Goal: Find specific page/section: Find specific page/section

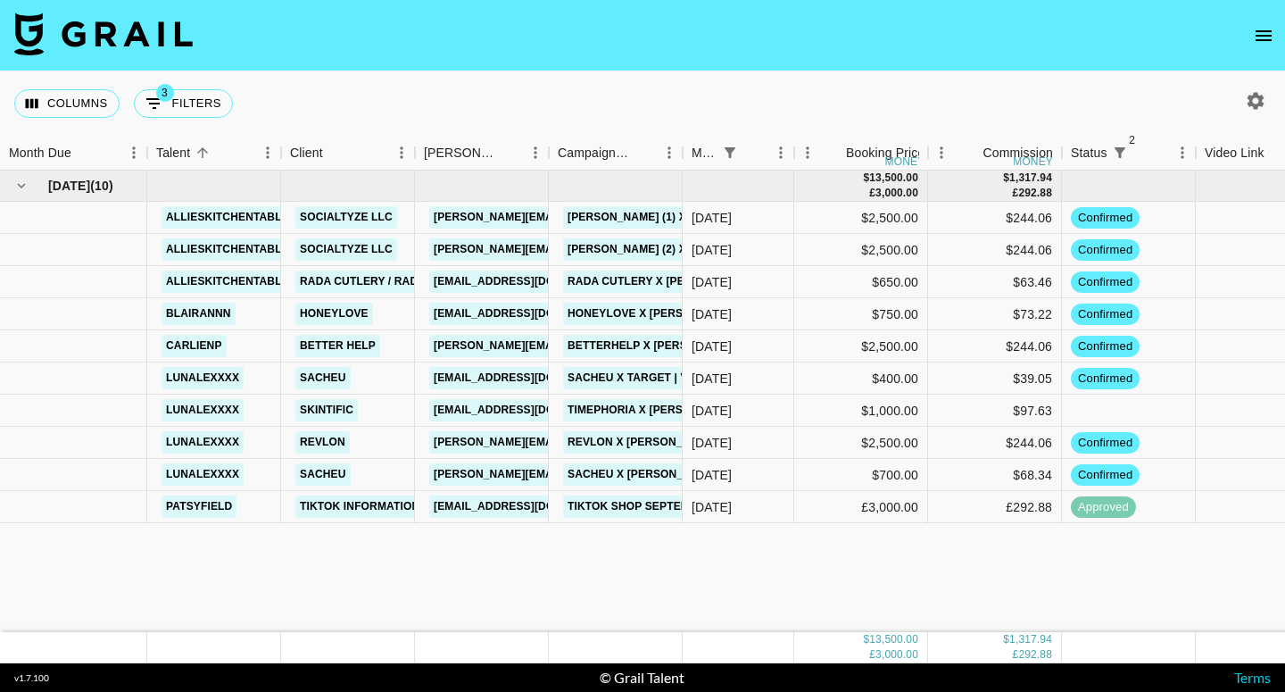
click at [1270, 37] on icon "open drawer" at bounding box center [1263, 35] width 21 height 21
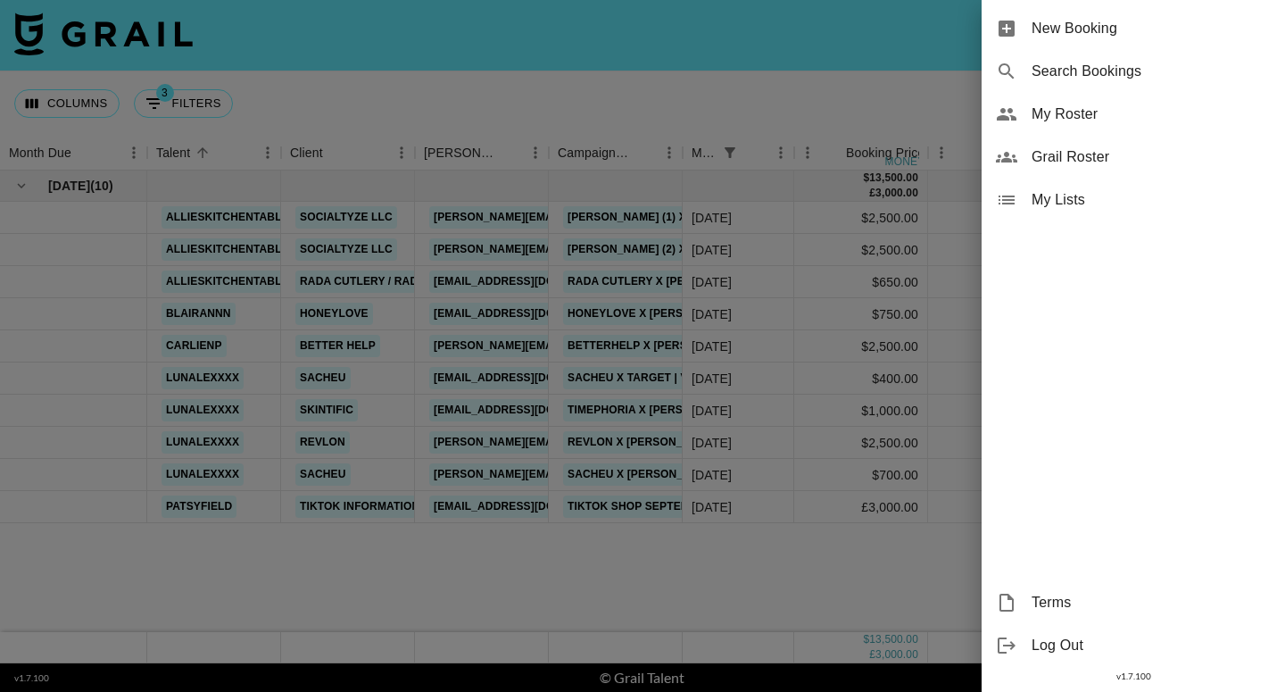
click at [1176, 107] on span "My Roster" at bounding box center [1151, 114] width 239 height 21
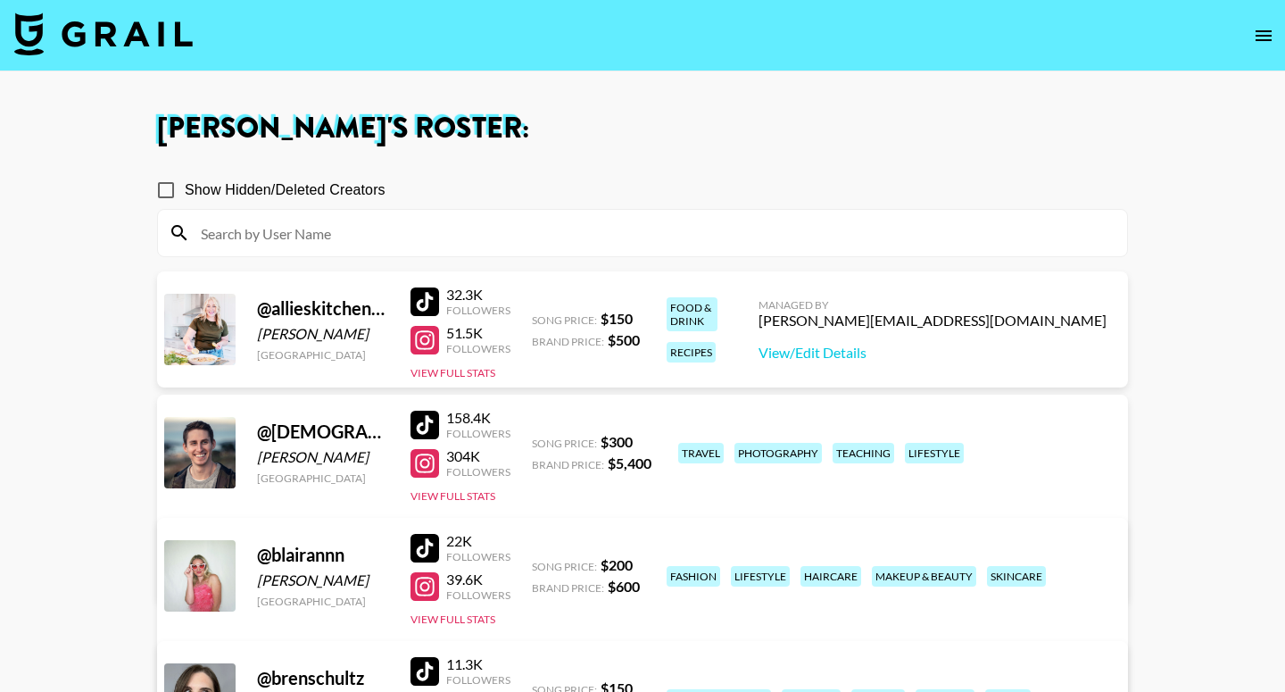
click at [426, 343] on div at bounding box center [424, 340] width 29 height 29
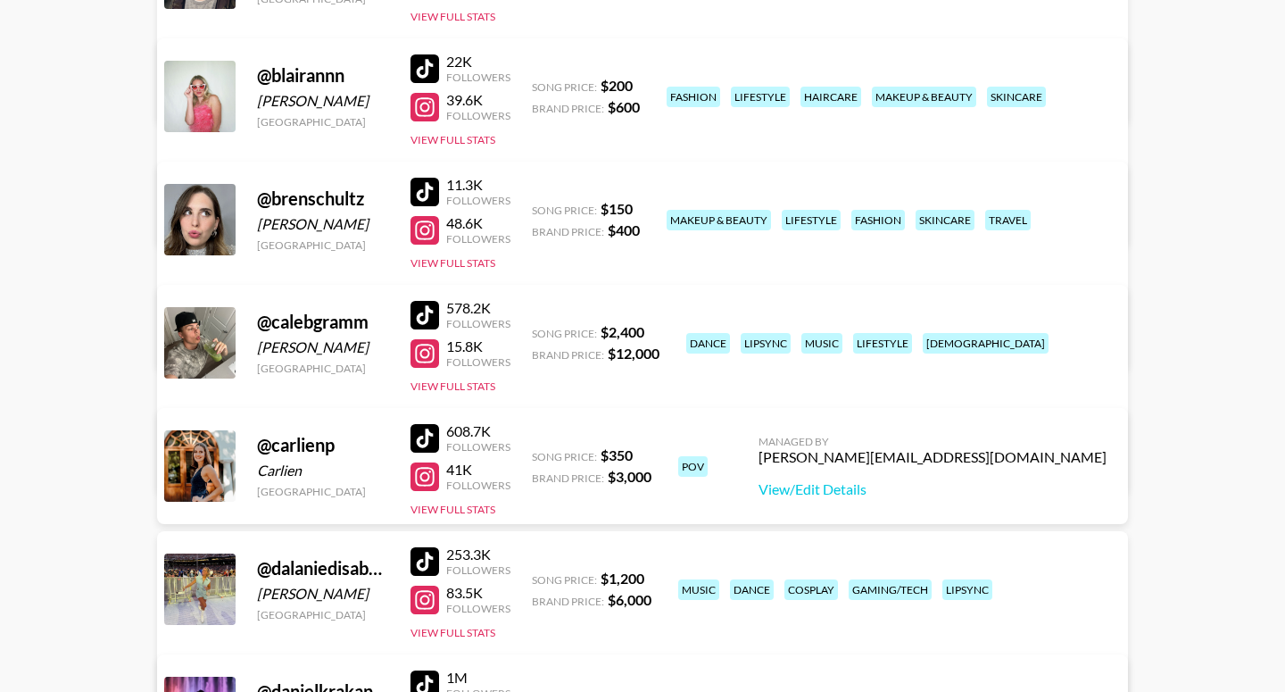
scroll to position [488, 0]
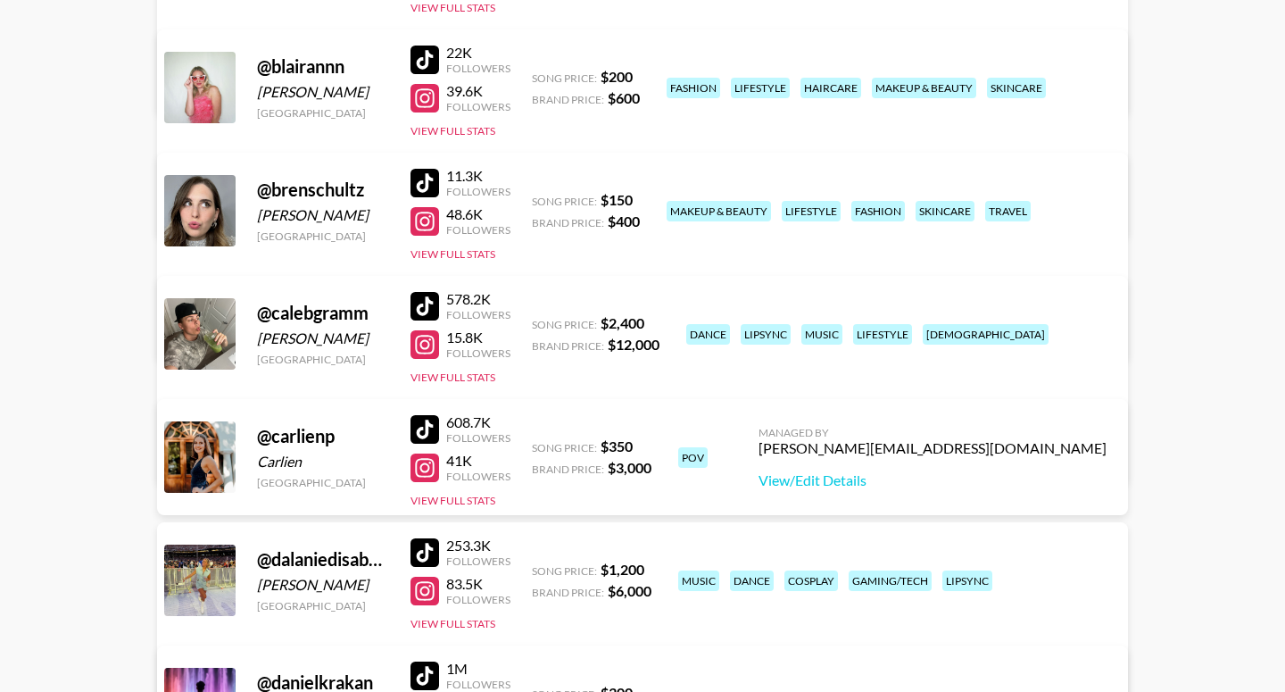
click at [424, 219] on div at bounding box center [424, 221] width 29 height 29
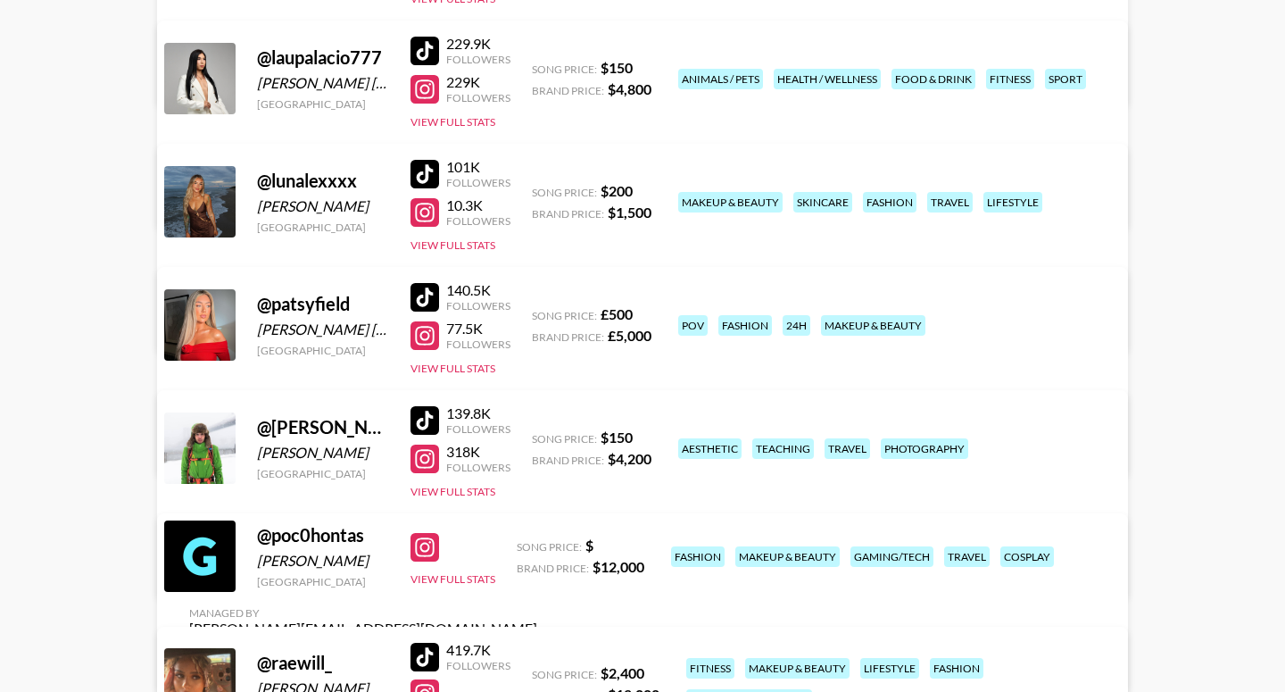
scroll to position [1732, 0]
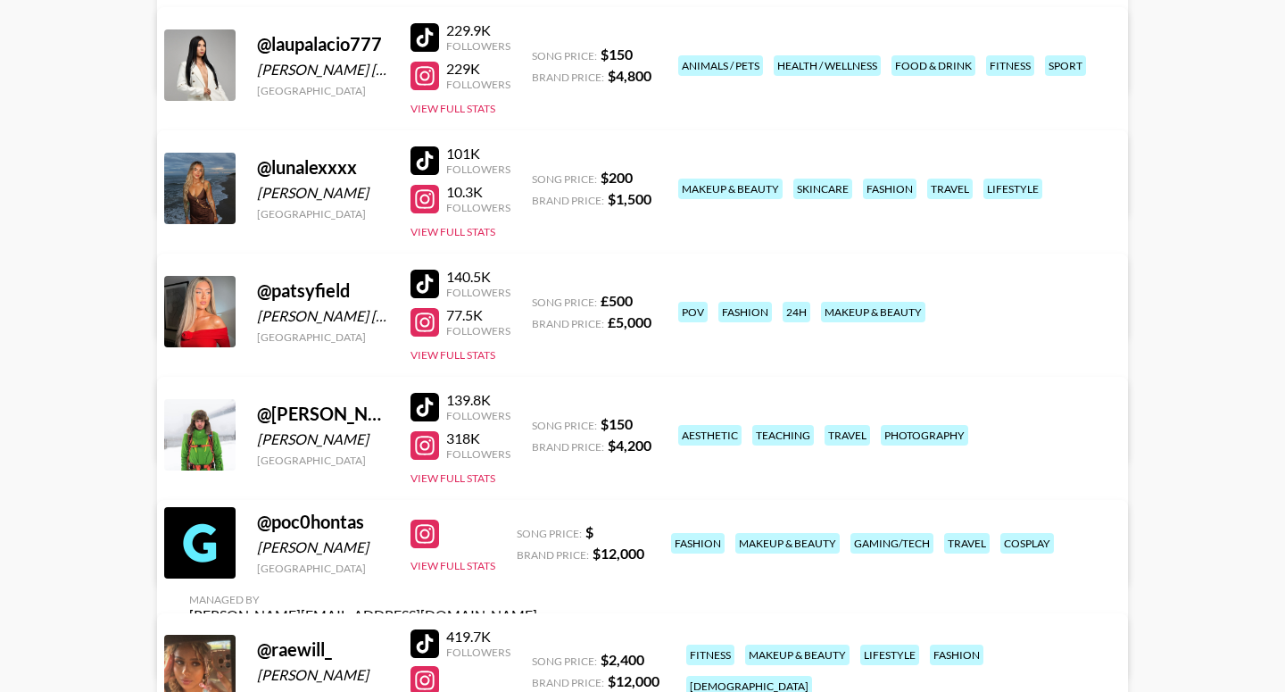
click at [427, 287] on div at bounding box center [424, 283] width 29 height 29
click at [430, 323] on div at bounding box center [424, 322] width 29 height 29
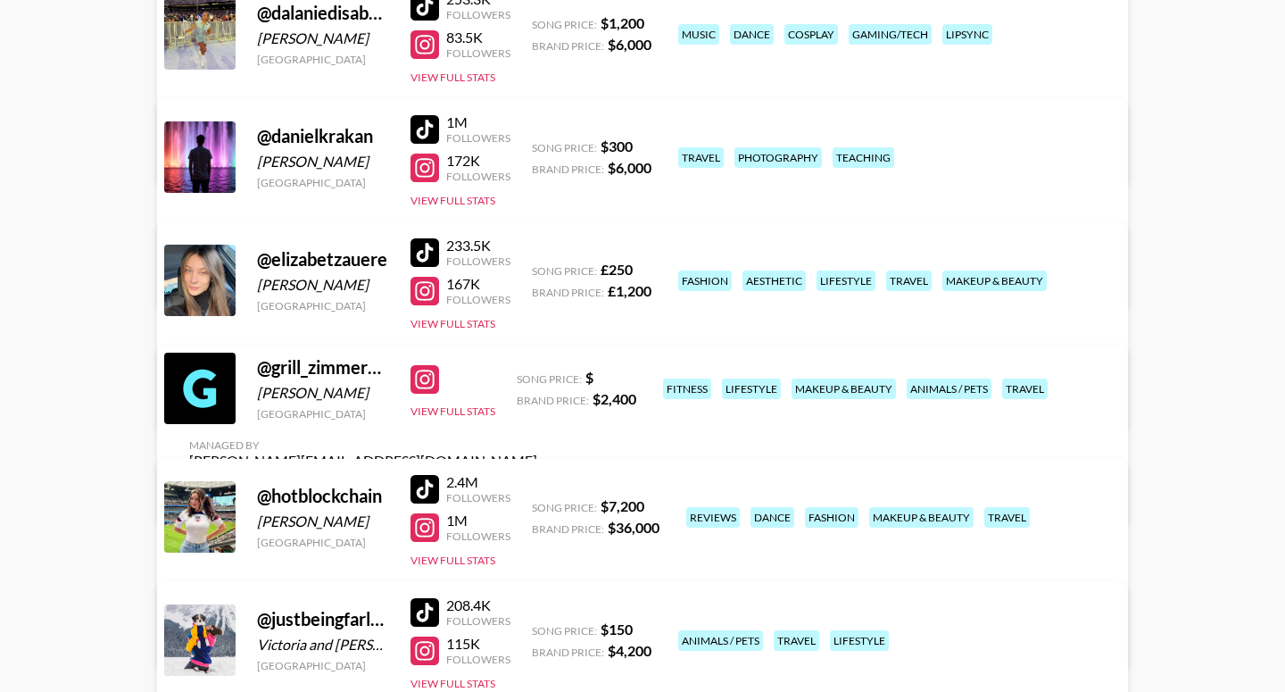
scroll to position [1029, 0]
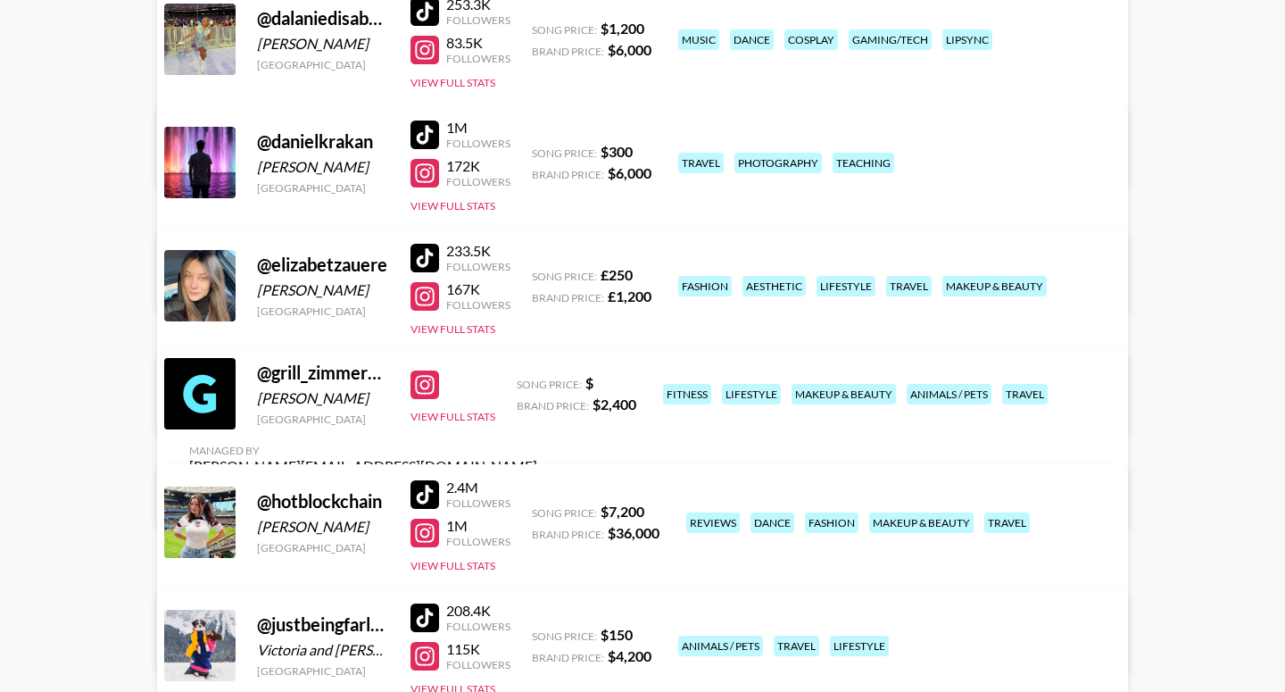
click at [425, 301] on div at bounding box center [424, 296] width 29 height 29
